Goal: Information Seeking & Learning: Learn about a topic

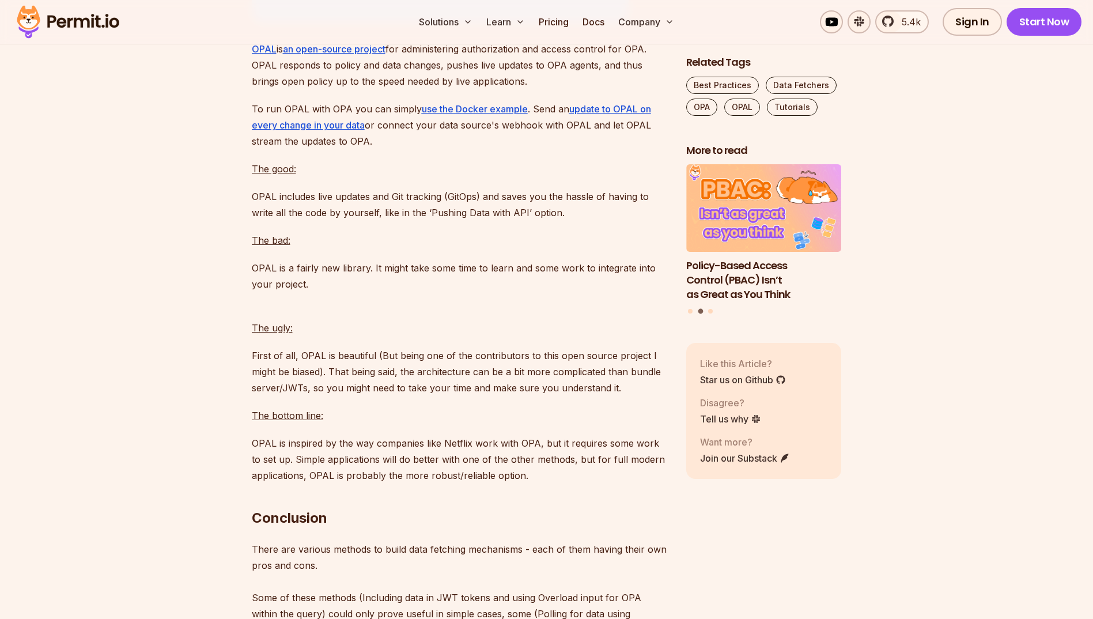
scroll to position [7722, 0]
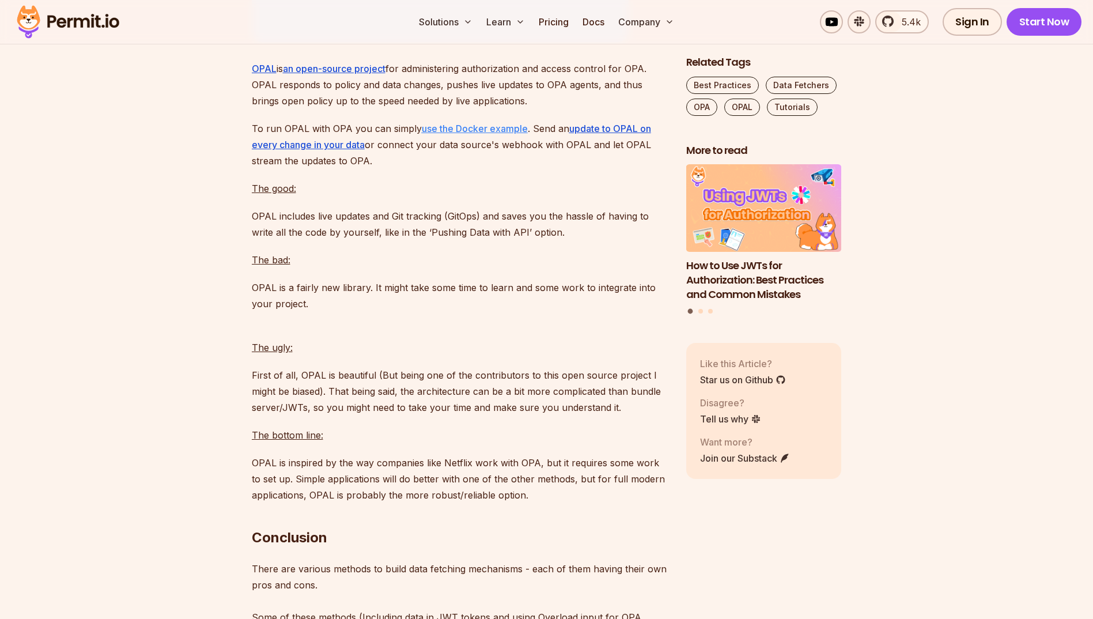
click at [441, 134] on u "use the Docker example" at bounding box center [475, 129] width 106 height 12
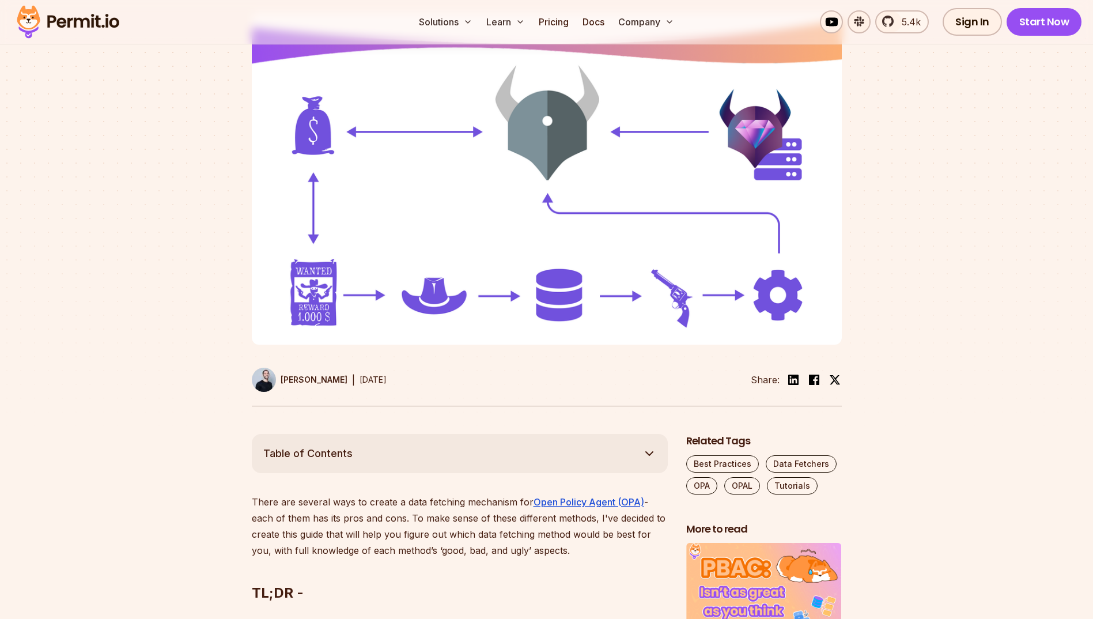
scroll to position [219, 0]
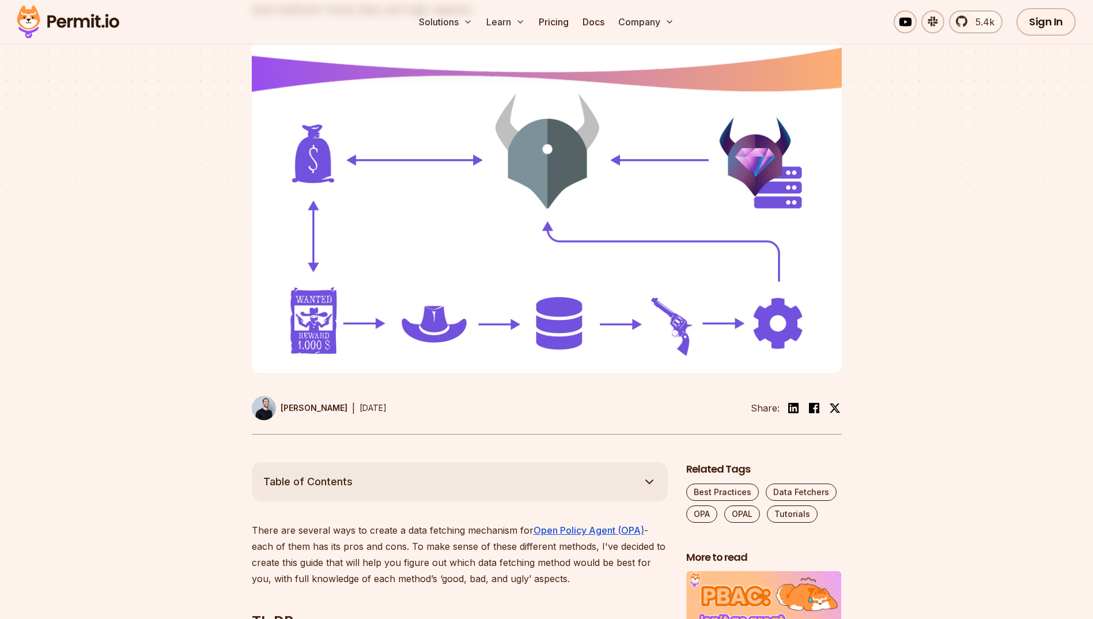
click at [71, 17] on img at bounding box center [68, 21] width 113 height 39
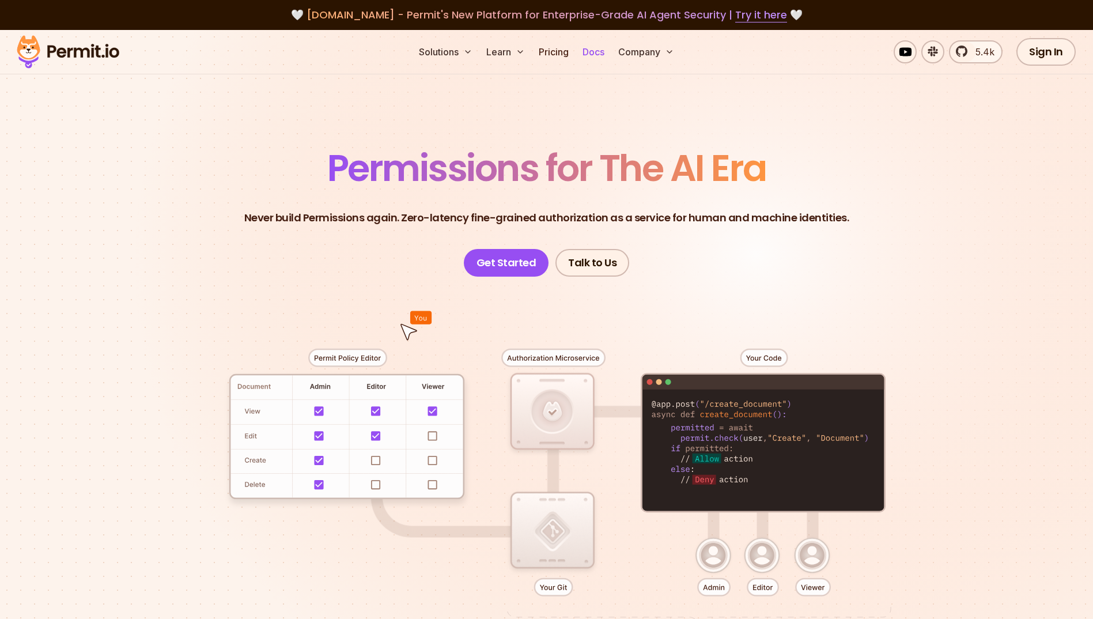
click at [594, 51] on link "Docs" at bounding box center [593, 51] width 31 height 23
click at [89, 55] on img at bounding box center [68, 51] width 113 height 39
click at [556, 47] on link "Pricing" at bounding box center [553, 51] width 39 height 23
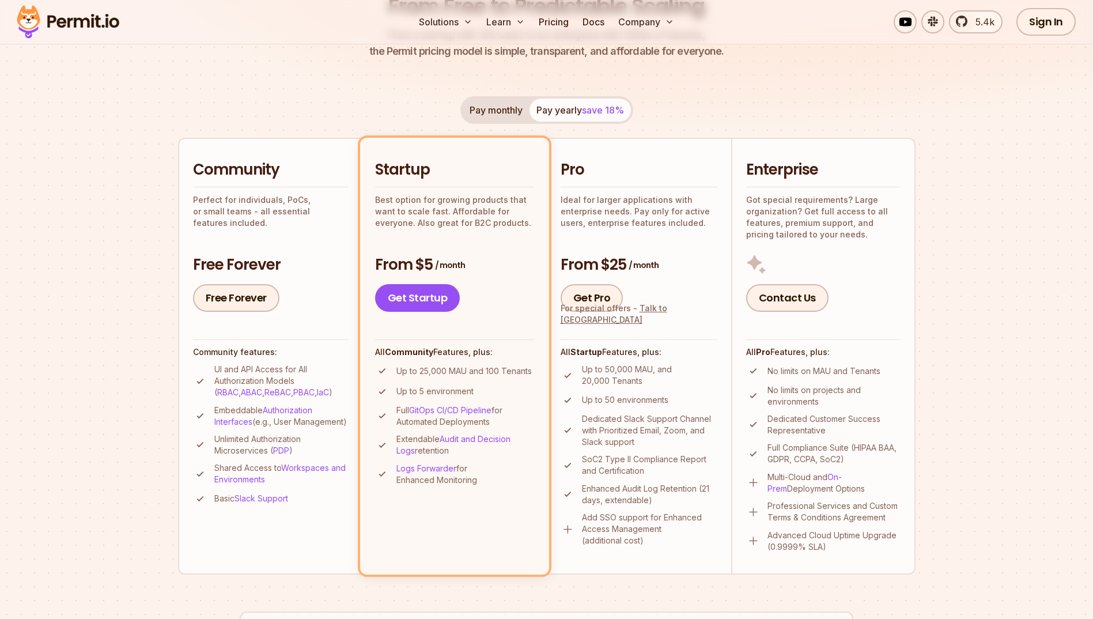
scroll to position [173, 0]
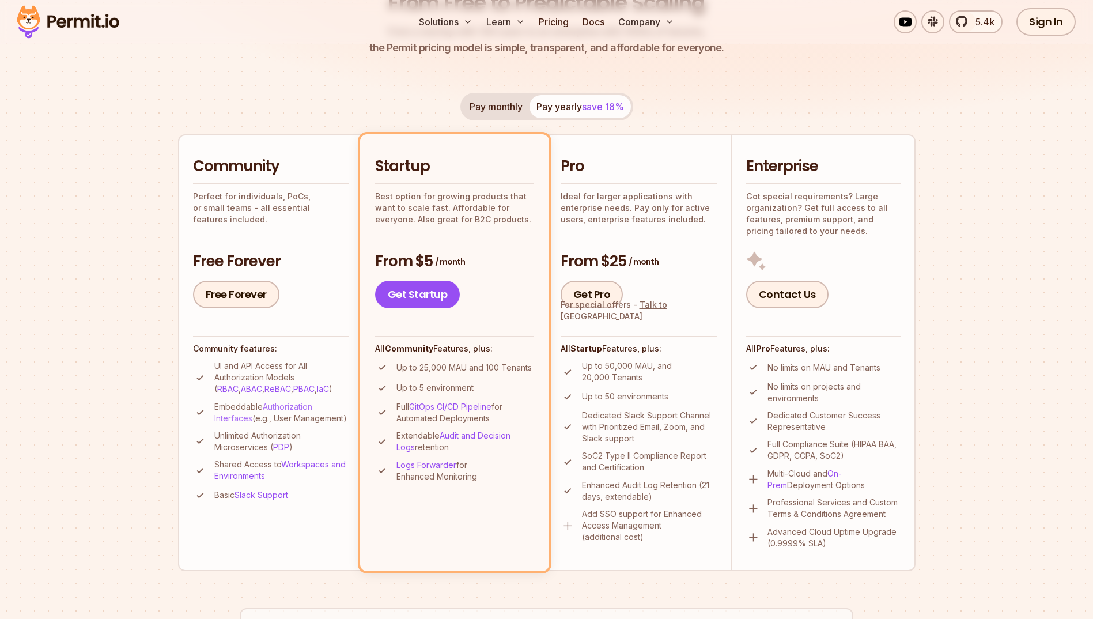
click at [287, 405] on link "Authorization Interfaces" at bounding box center [263, 412] width 98 height 21
click at [248, 232] on div "Community Perfect for individuals, PoCs, or small teams - all essential feature…" at bounding box center [271, 232] width 156 height 152
click at [236, 295] on link "Free Forever" at bounding box center [236, 295] width 86 height 28
click at [842, 473] on link "On-Prem" at bounding box center [805, 478] width 74 height 21
click at [242, 289] on link "Free Forever" at bounding box center [236, 295] width 86 height 28
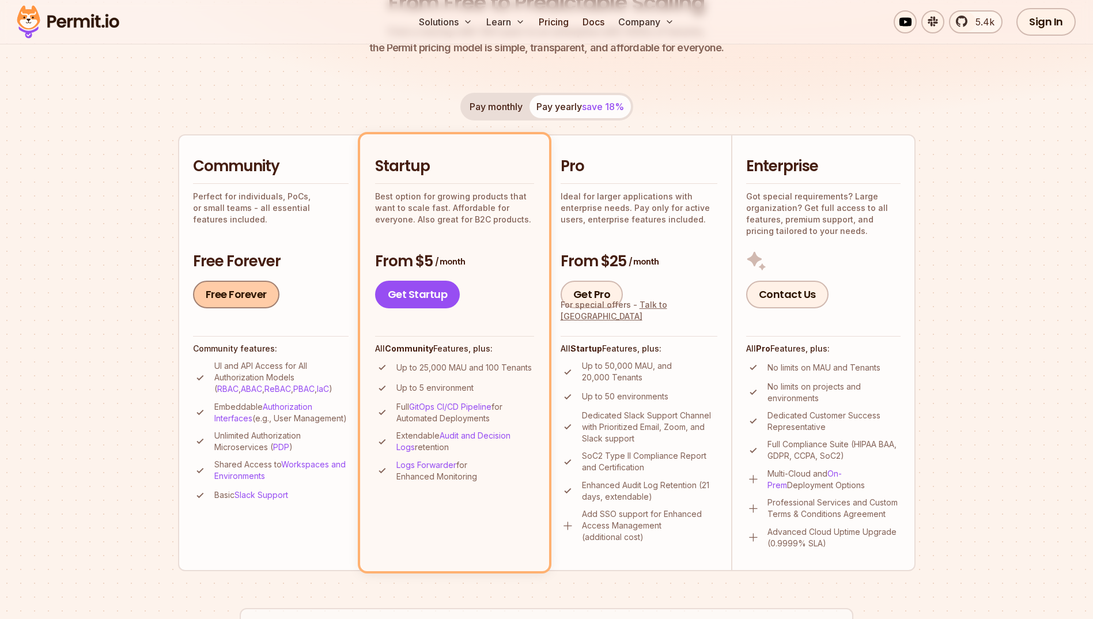
click at [250, 293] on link "Free Forever" at bounding box center [236, 295] width 86 height 28
